Goal: Task Accomplishment & Management: Use online tool/utility

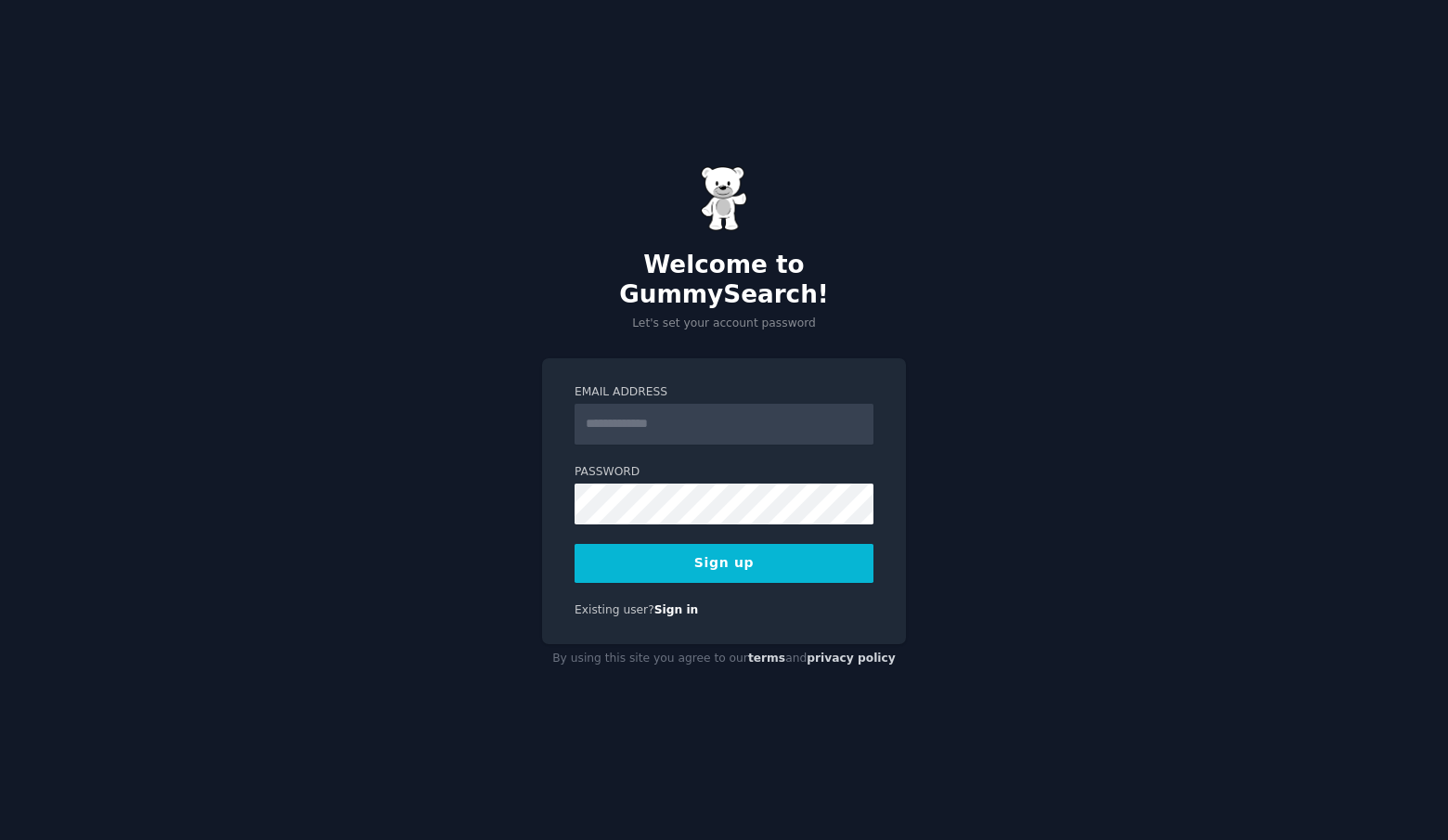
click at [669, 404] on input "Email Address" at bounding box center [724, 425] width 299 height 41
type input "**********"
click at [718, 556] on button "Sign up" at bounding box center [724, 564] width 299 height 39
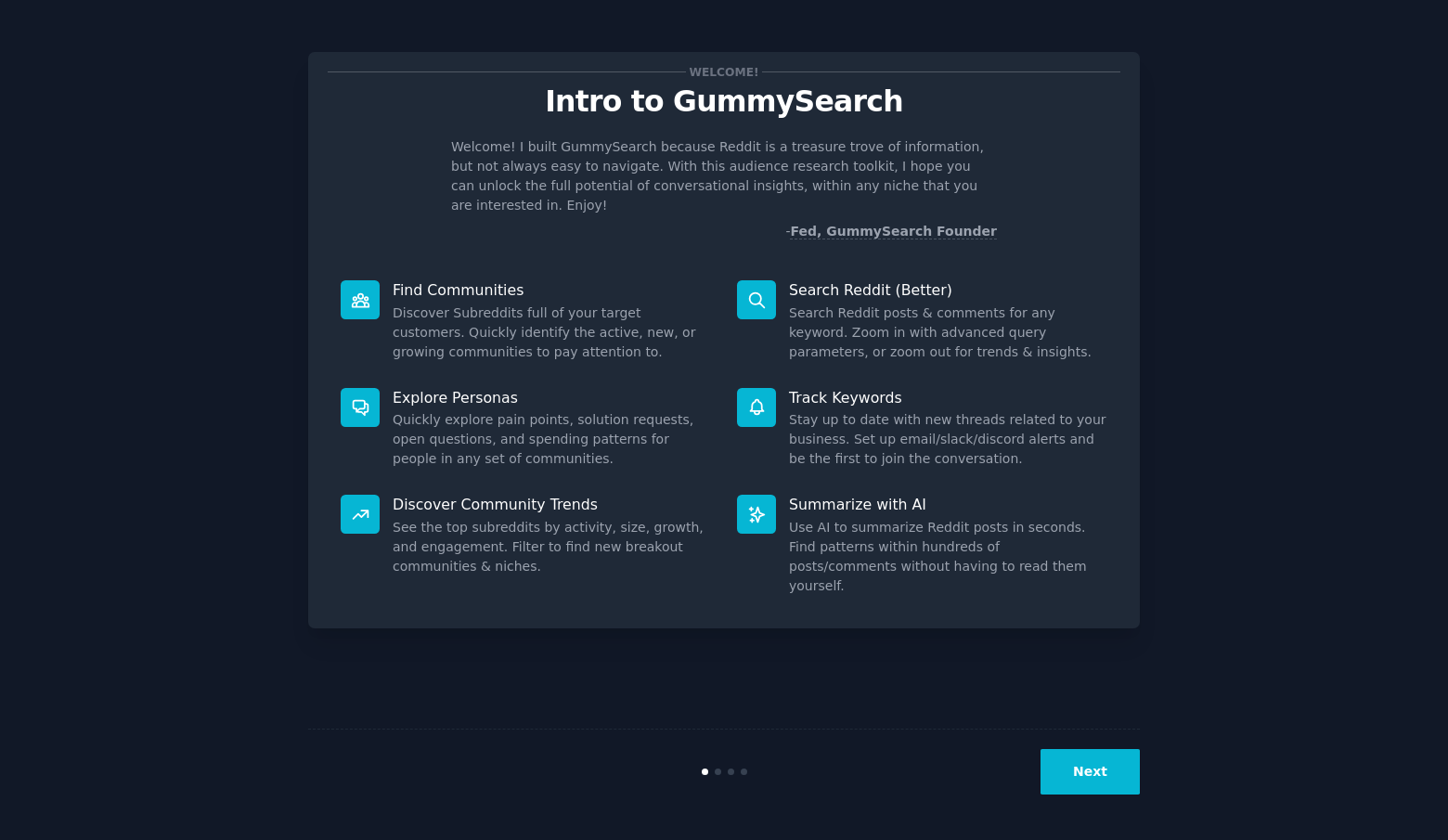
click at [1102, 765] on button "Next" at bounding box center [1090, 772] width 99 height 46
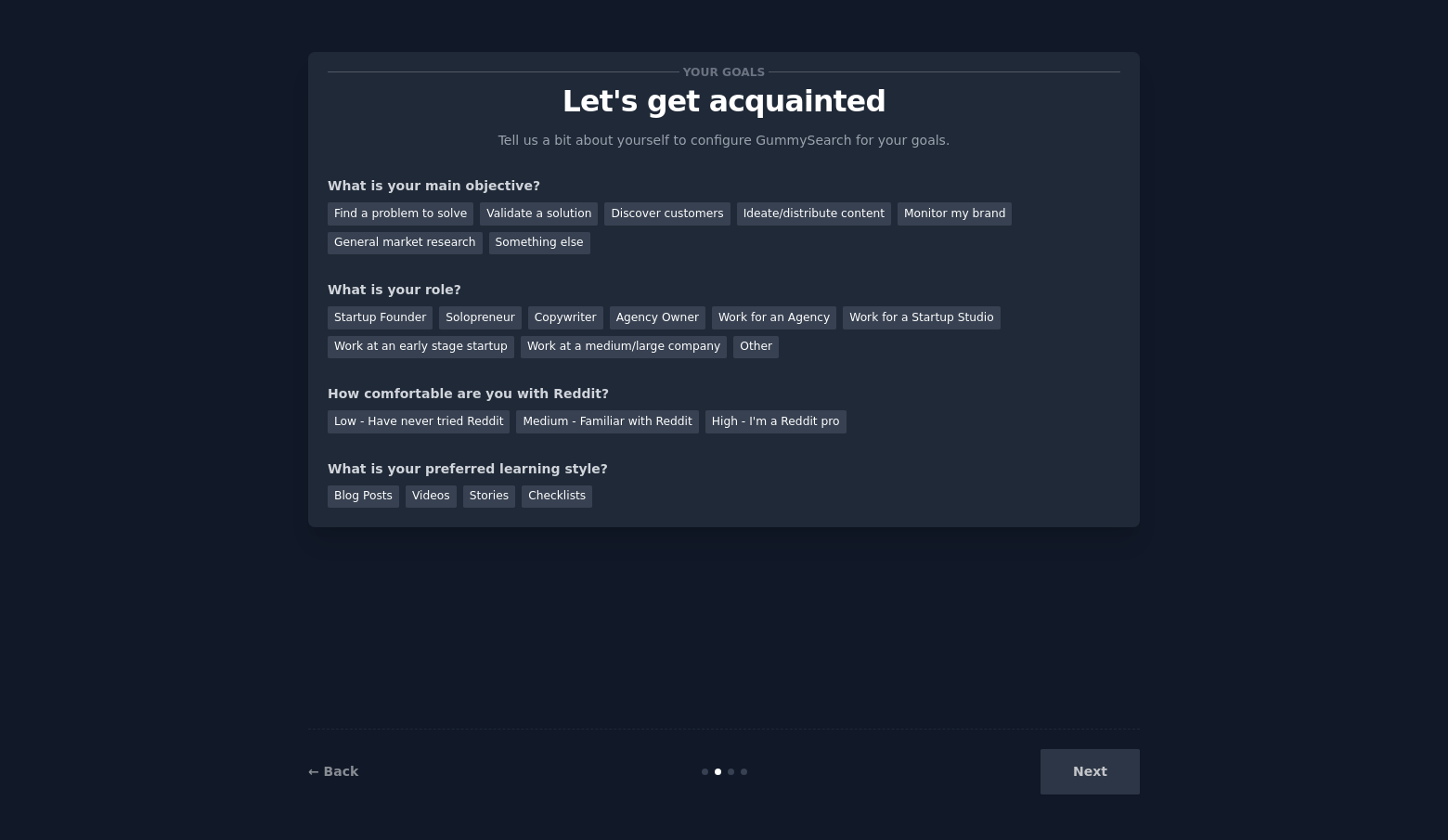
click at [1102, 765] on div "Next" at bounding box center [1001, 772] width 277 height 46
click at [1100, 770] on div "Next" at bounding box center [1001, 772] width 277 height 46
click at [1099, 771] on div "Next" at bounding box center [1001, 772] width 277 height 46
click at [802, 311] on div "Work for an Agency" at bounding box center [774, 317] width 124 height 23
click at [766, 315] on div "Work for an Agency" at bounding box center [774, 317] width 124 height 23
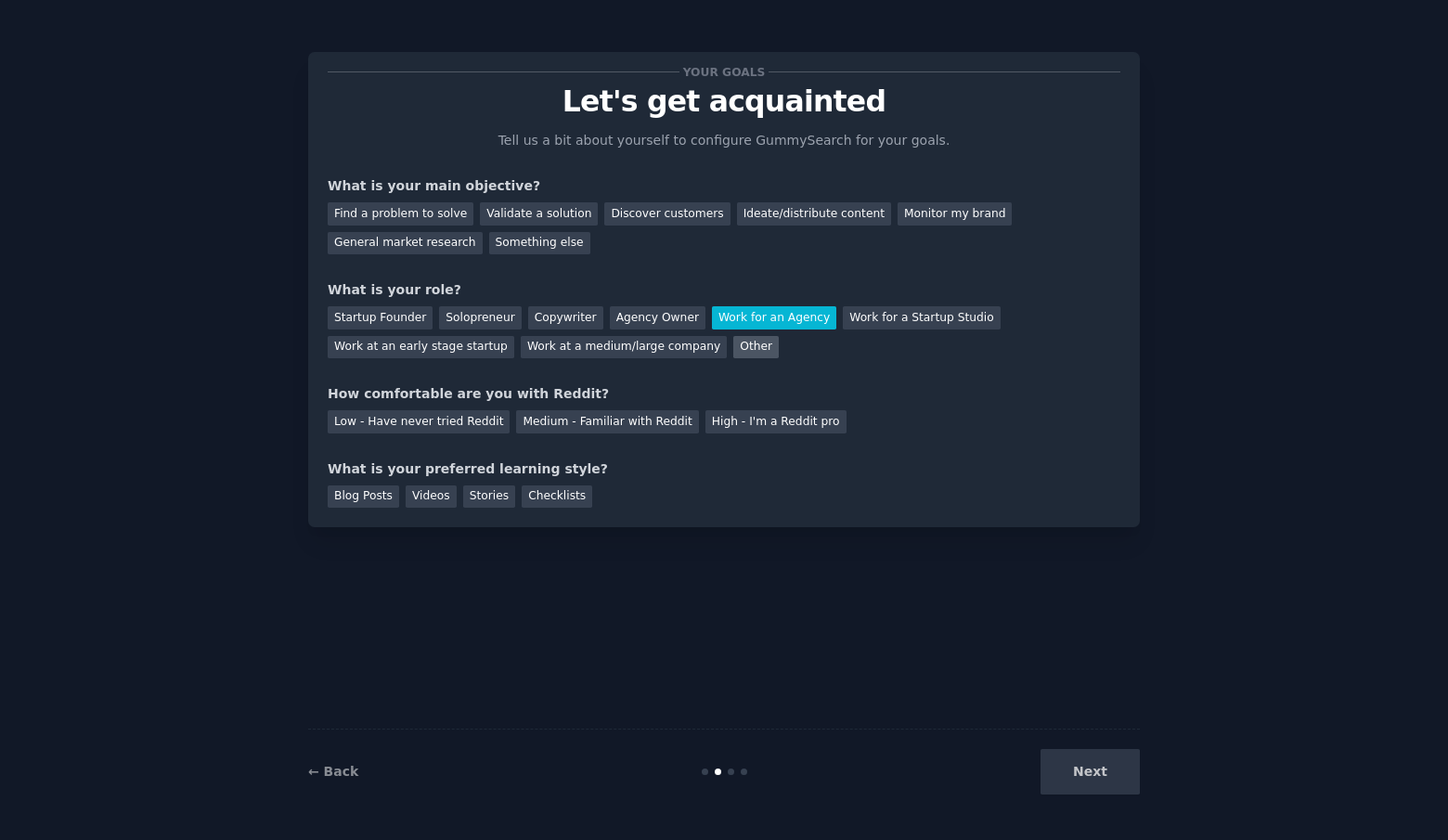
click at [756, 336] on div "Other" at bounding box center [756, 347] width 46 height 23
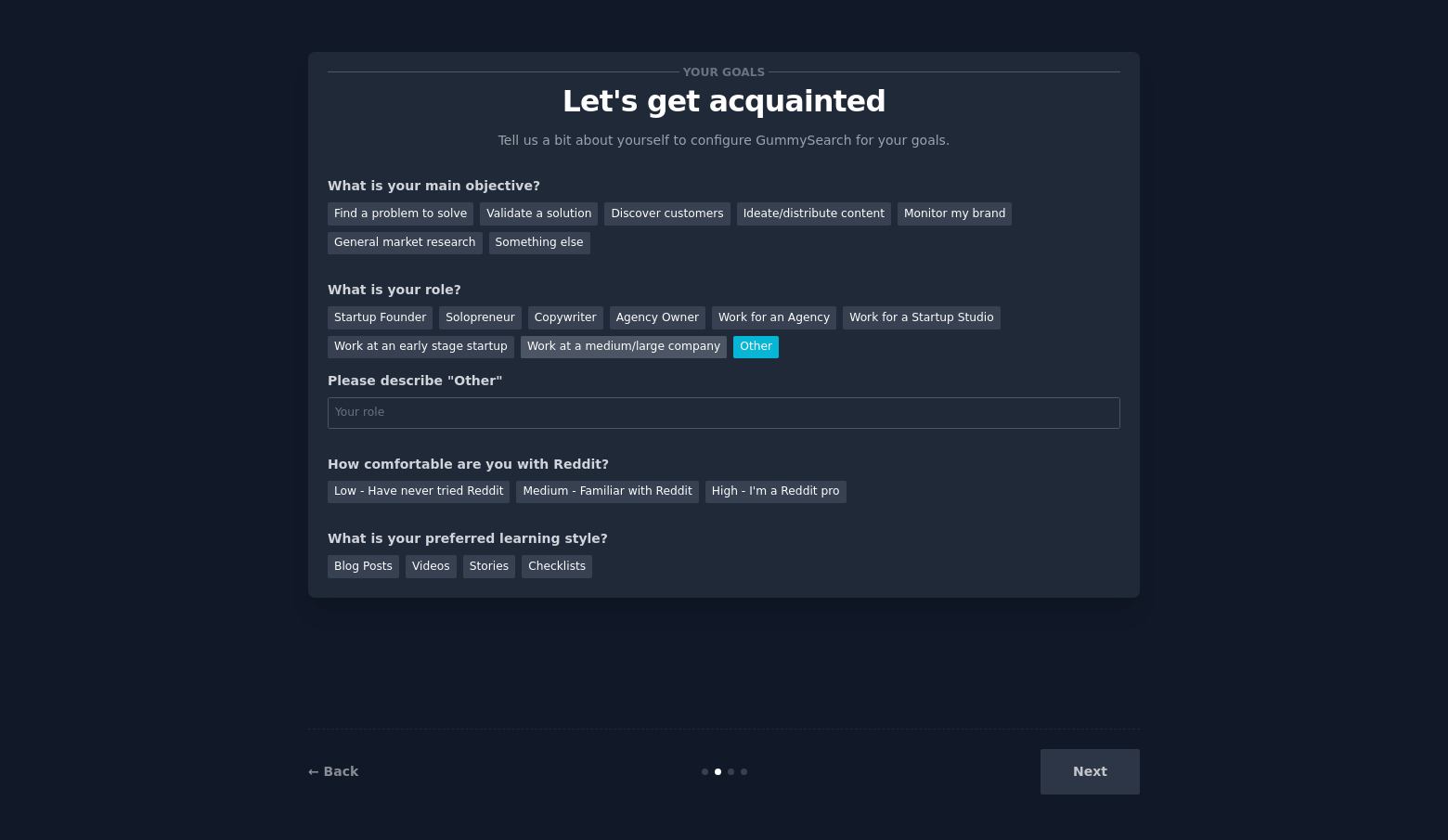
click at [683, 346] on div "Work at a medium/large company" at bounding box center [624, 347] width 206 height 23
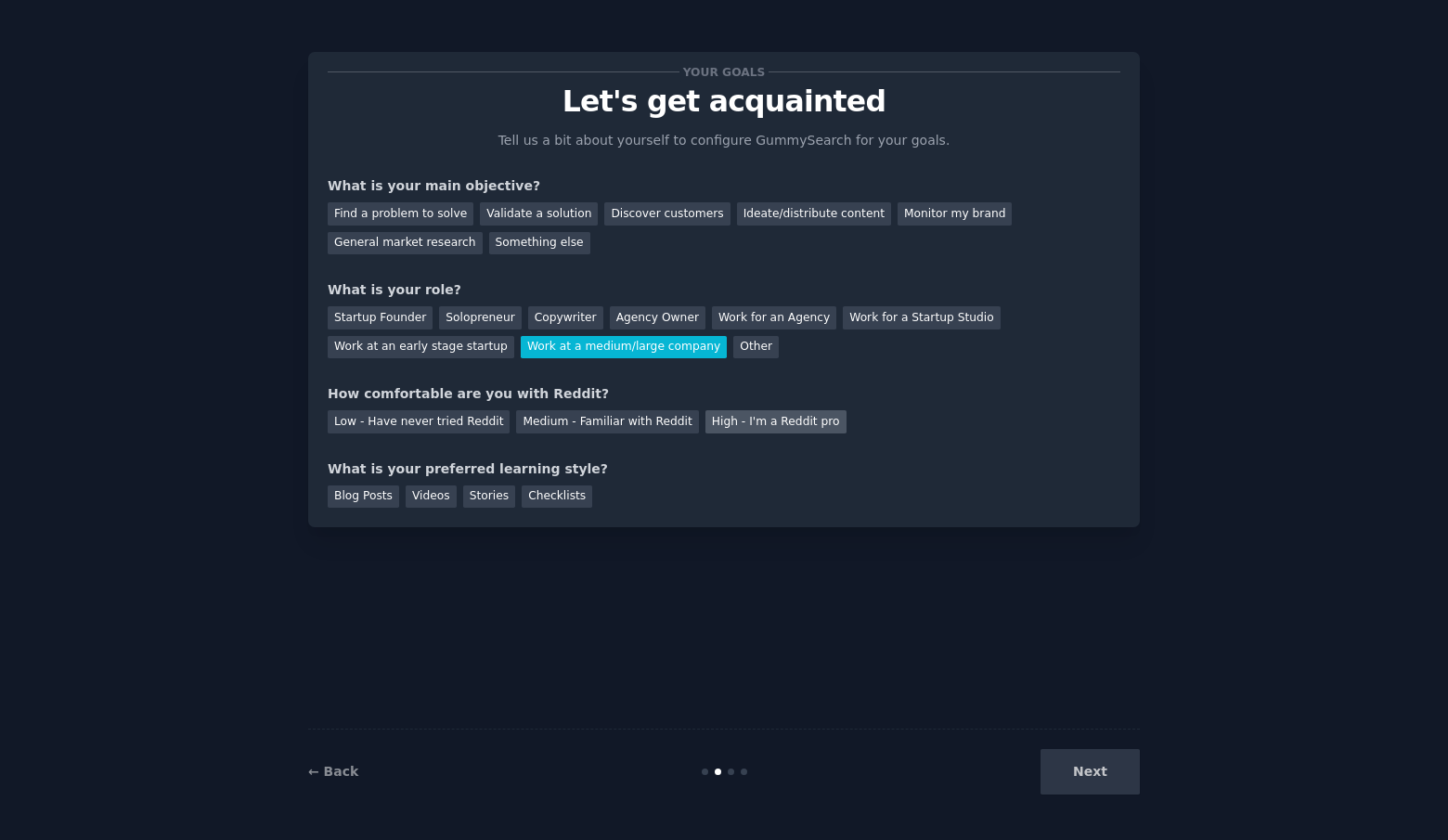
click at [795, 425] on div "High - I'm a Reddit pro" at bounding box center [776, 422] width 141 height 23
click at [433, 215] on div "Find a problem to solve" at bounding box center [401, 214] width 146 height 23
click at [1111, 814] on div "Your goals Let's get acquainted Tell us a bit about yourself to configure Gummy…" at bounding box center [724, 420] width 1448 height 840
click at [1111, 792] on div "Next" at bounding box center [1001, 772] width 277 height 46
click at [1109, 776] on div "Next" at bounding box center [1001, 772] width 277 height 46
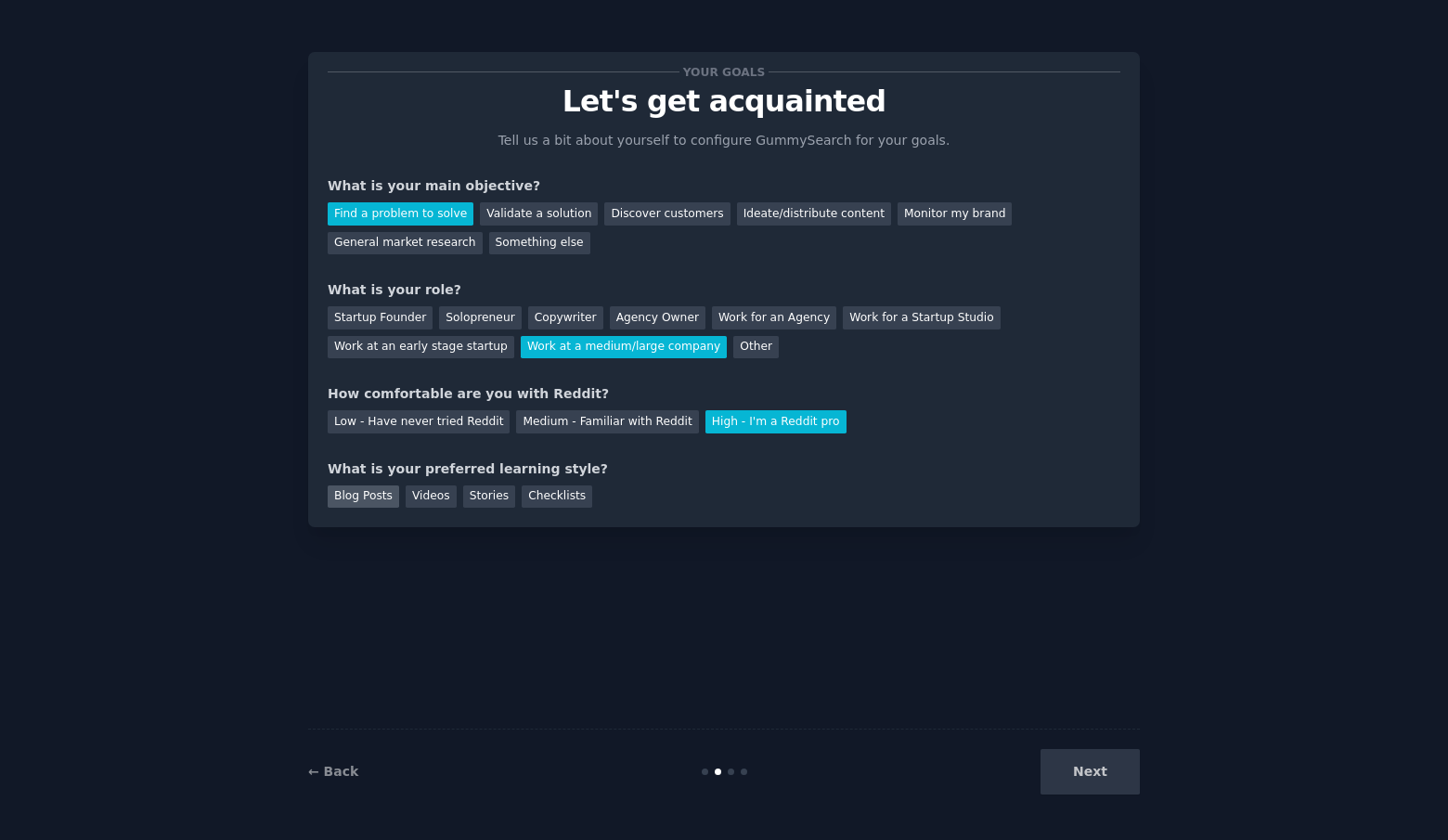
click at [387, 484] on div "Blog Posts Videos Stories Checklists" at bounding box center [724, 494] width 793 height 30
click at [379, 487] on div "Blog Posts" at bounding box center [363, 497] width 72 height 23
click at [1104, 780] on button "Next" at bounding box center [1090, 772] width 99 height 46
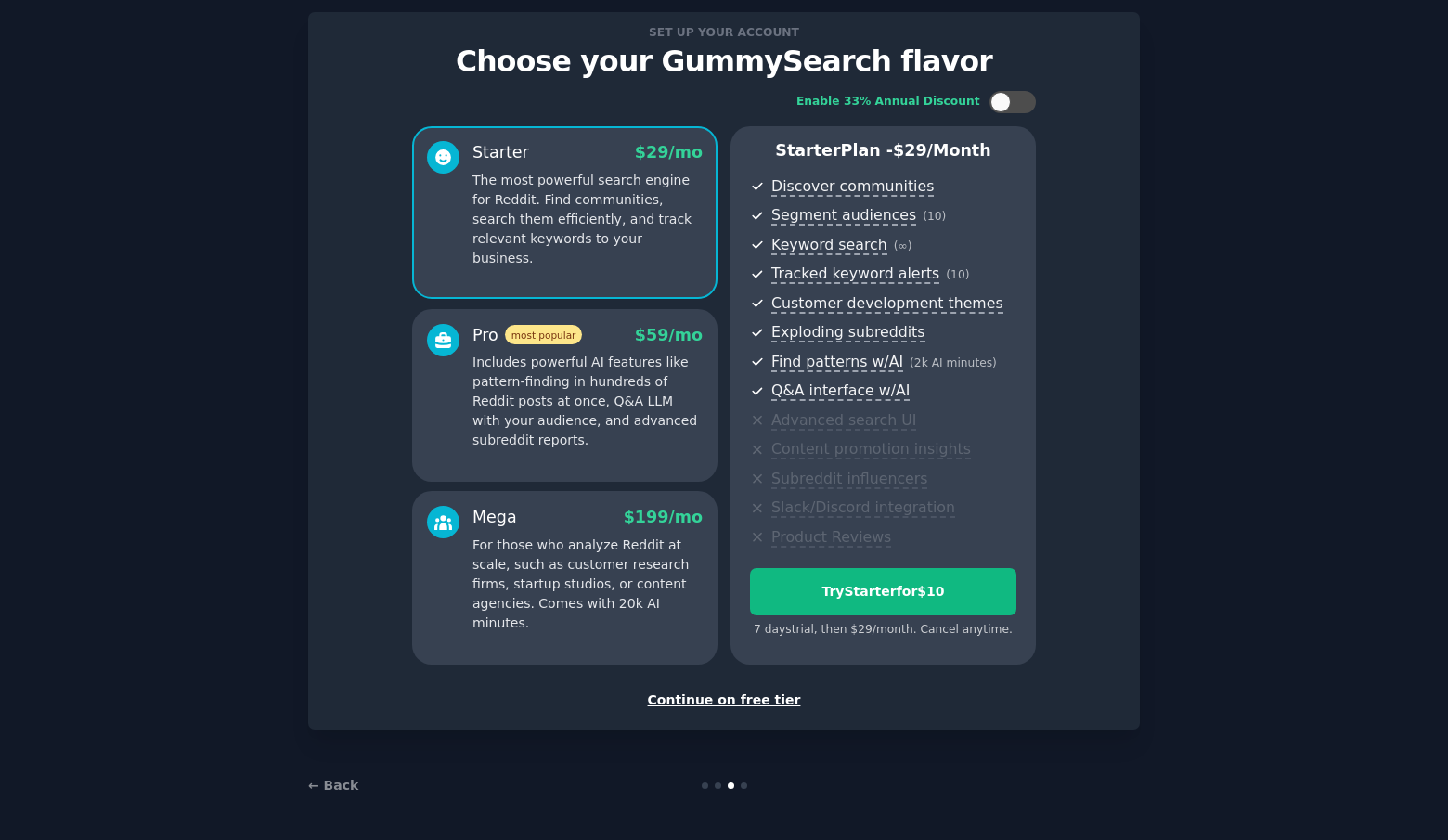
scroll to position [40, 0]
click at [752, 783] on div at bounding box center [724, 785] width 277 height 7
click at [743, 693] on div "Continue on free tier" at bounding box center [724, 700] width 793 height 20
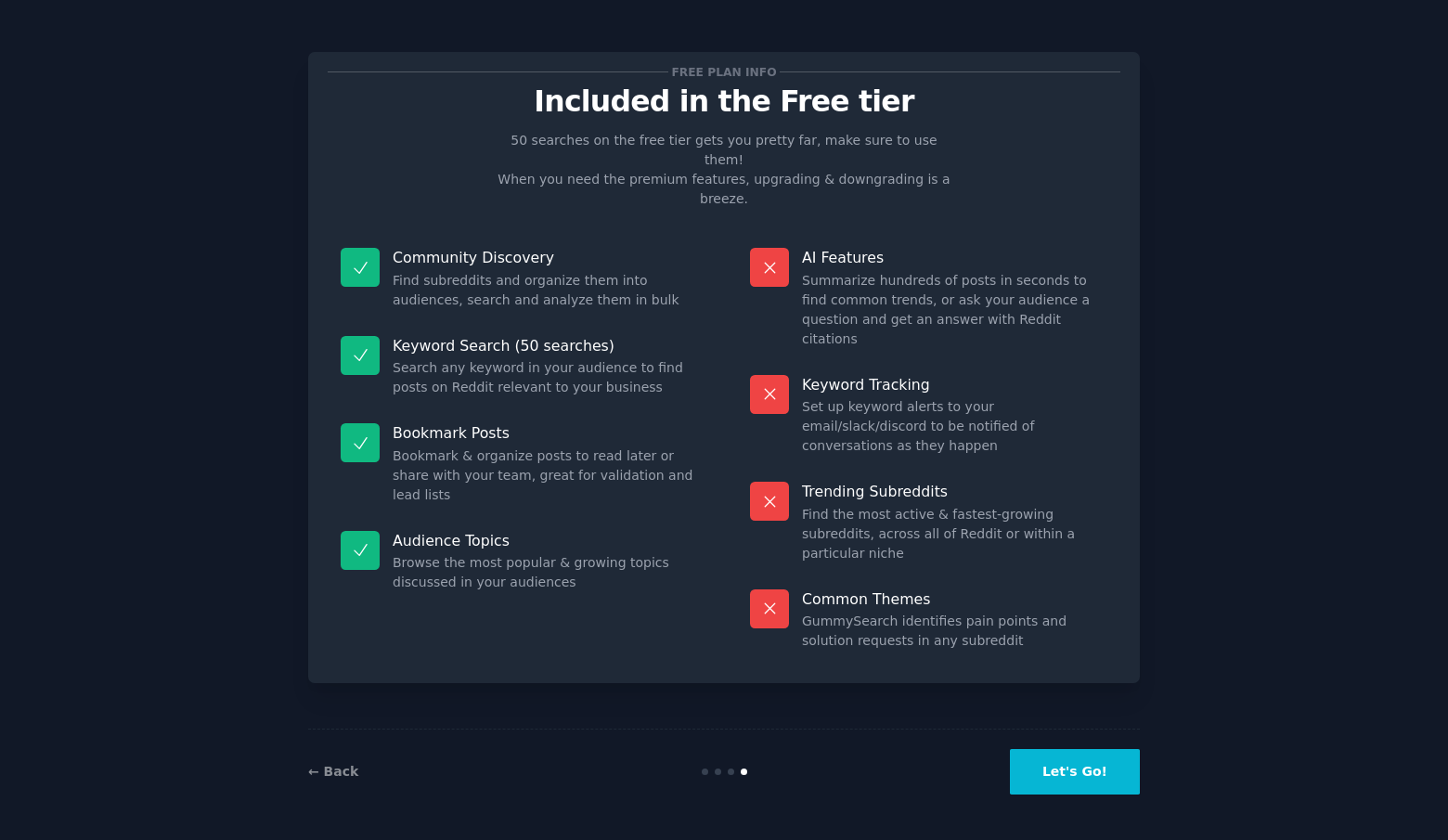
click at [1072, 772] on button "Let's Go!" at bounding box center [1075, 772] width 130 height 46
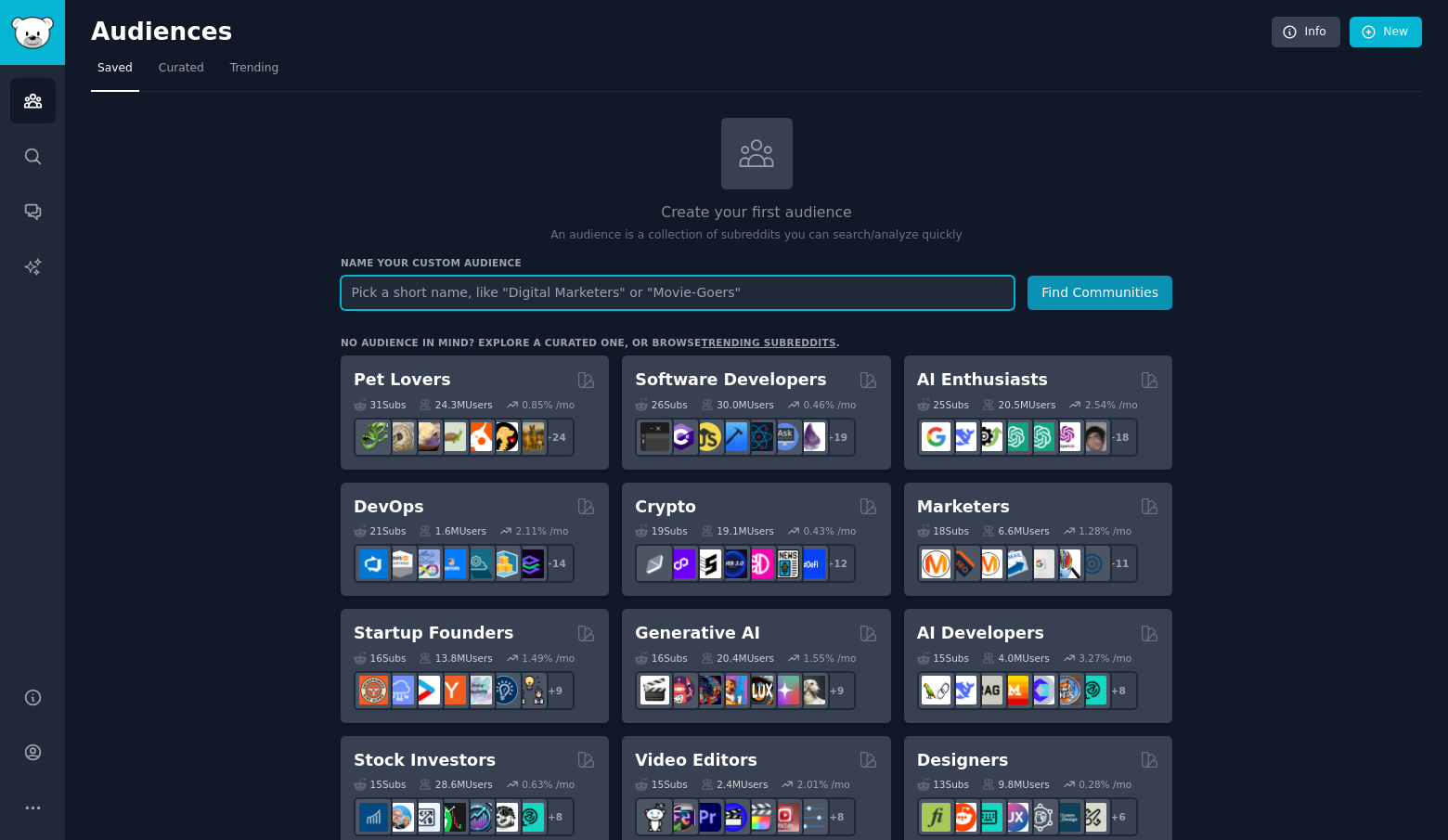
click at [400, 298] on input "text" at bounding box center [678, 292] width 674 height 35
paste input "r/socialism"
type input "r/socialism"
click at [1028, 275] on button "Find Communities" at bounding box center [1100, 292] width 145 height 35
